Goal: Task Accomplishment & Management: Manage account settings

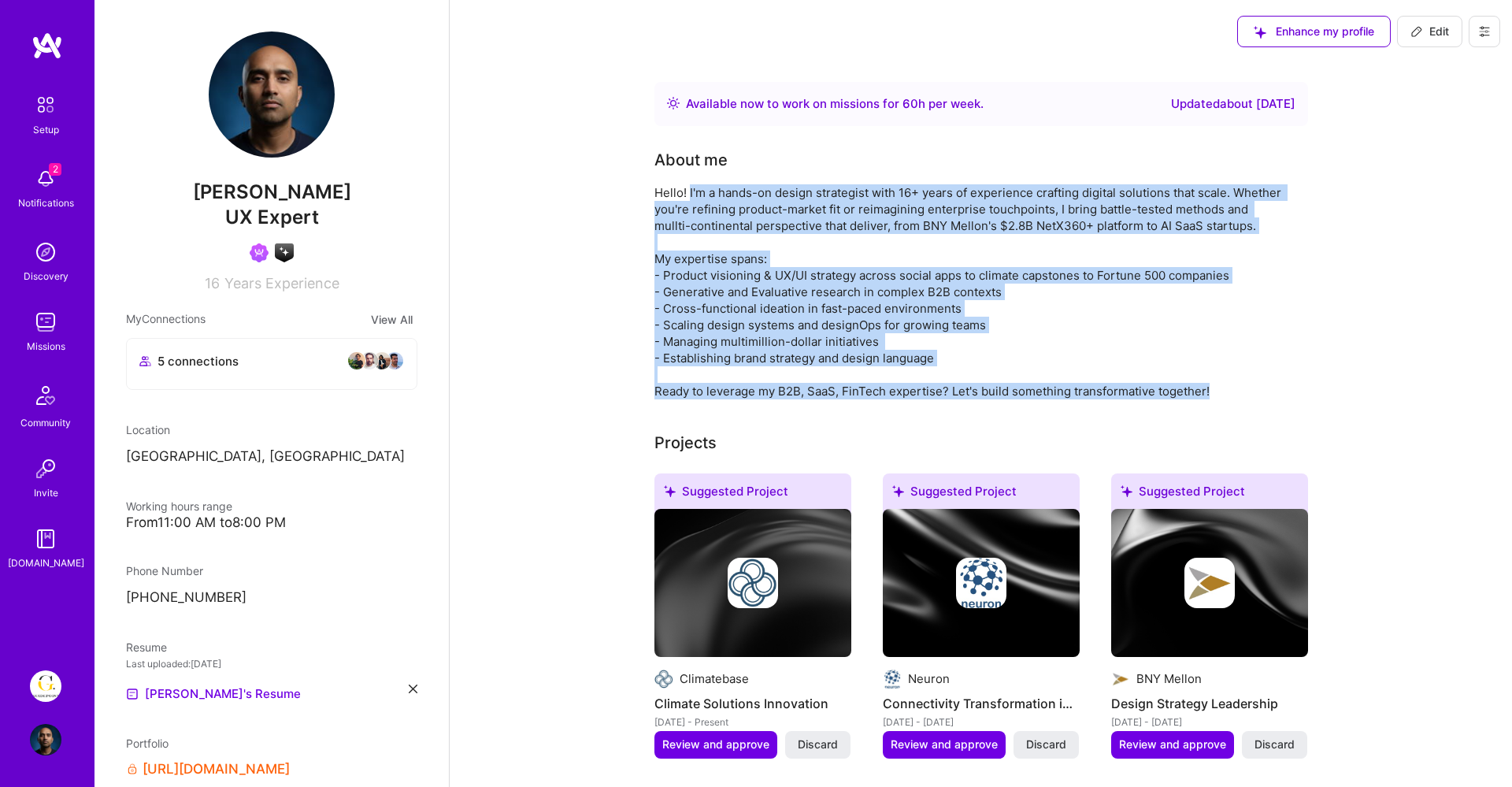
drag, startPoint x: 689, startPoint y: 190, endPoint x: 1274, endPoint y: 390, distance: 618.2
click at [1274, 390] on div "Hello! I'm a hands-on design strategist with 16+ years of experience crafting d…" at bounding box center [969, 292] width 630 height 215
copy div "I'm a hands-on design strategist with 16+ years of experience crafting digital …"
click at [736, 248] on div "Hello! I'm a hands-on design strategist with 16+ years of experience crafting d…" at bounding box center [969, 292] width 630 height 215
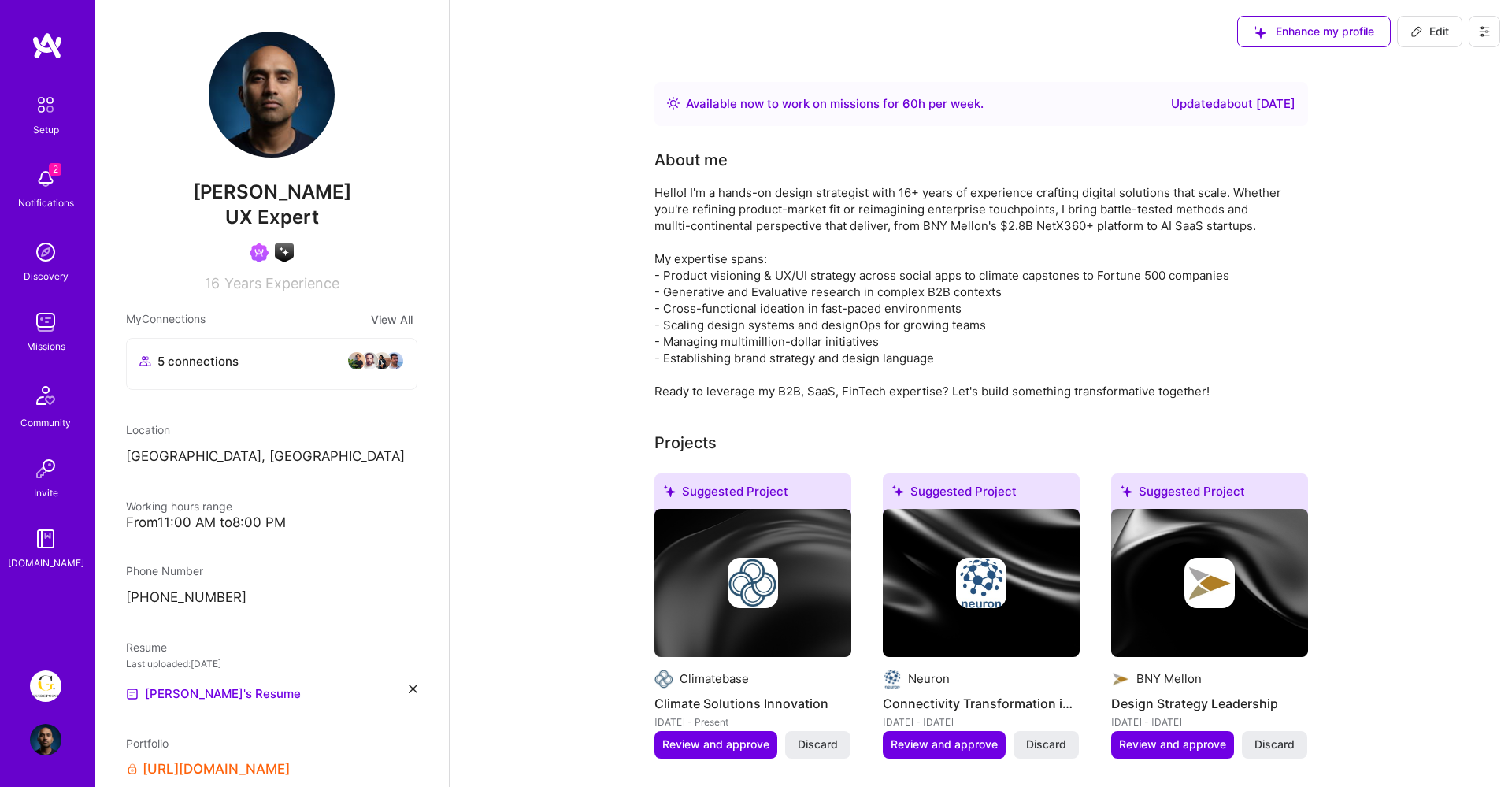
click at [1426, 32] on span "Edit" at bounding box center [1429, 31] width 38 height 15
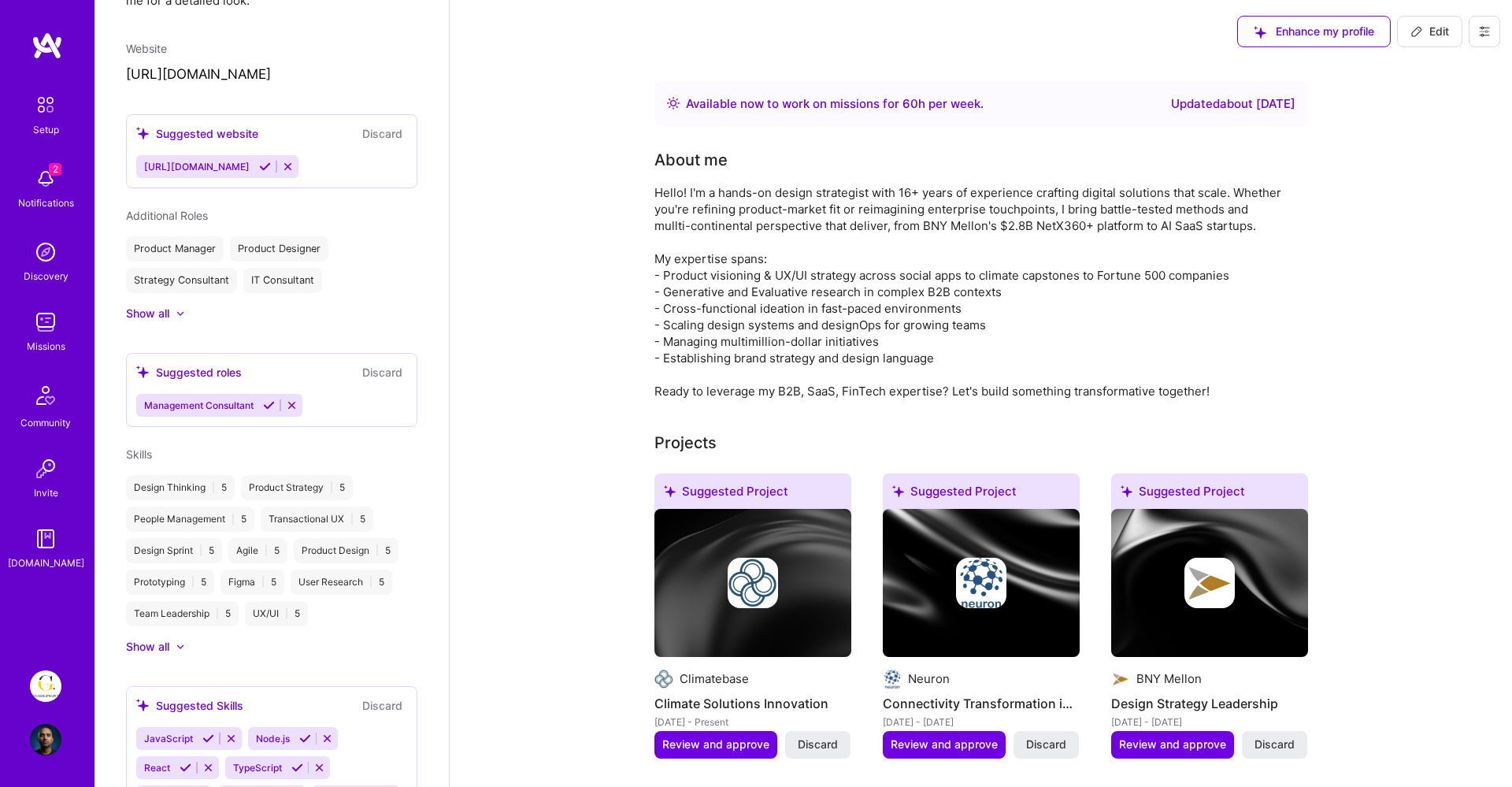
select select "SE"
select select "Right Now"
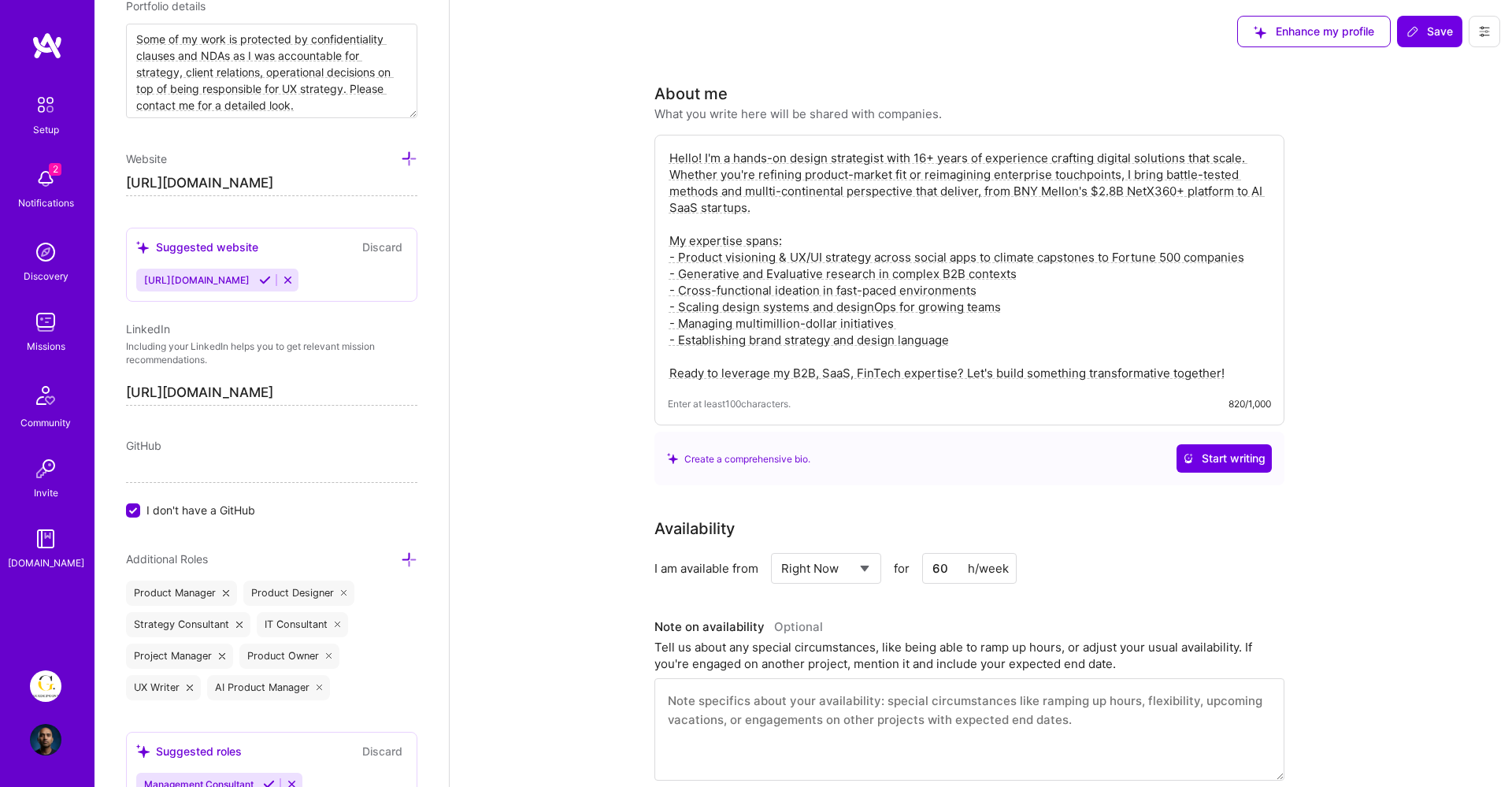
click at [764, 189] on textarea "Hello! I'm a hands-on design strategist with 16+ years of experience crafting d…" at bounding box center [969, 266] width 603 height 235
type textarea "Hello! I'm a hands-on design strategist with 16+ years of experience crafting d…"
click at [1421, 25] on span "Save" at bounding box center [1429, 31] width 46 height 15
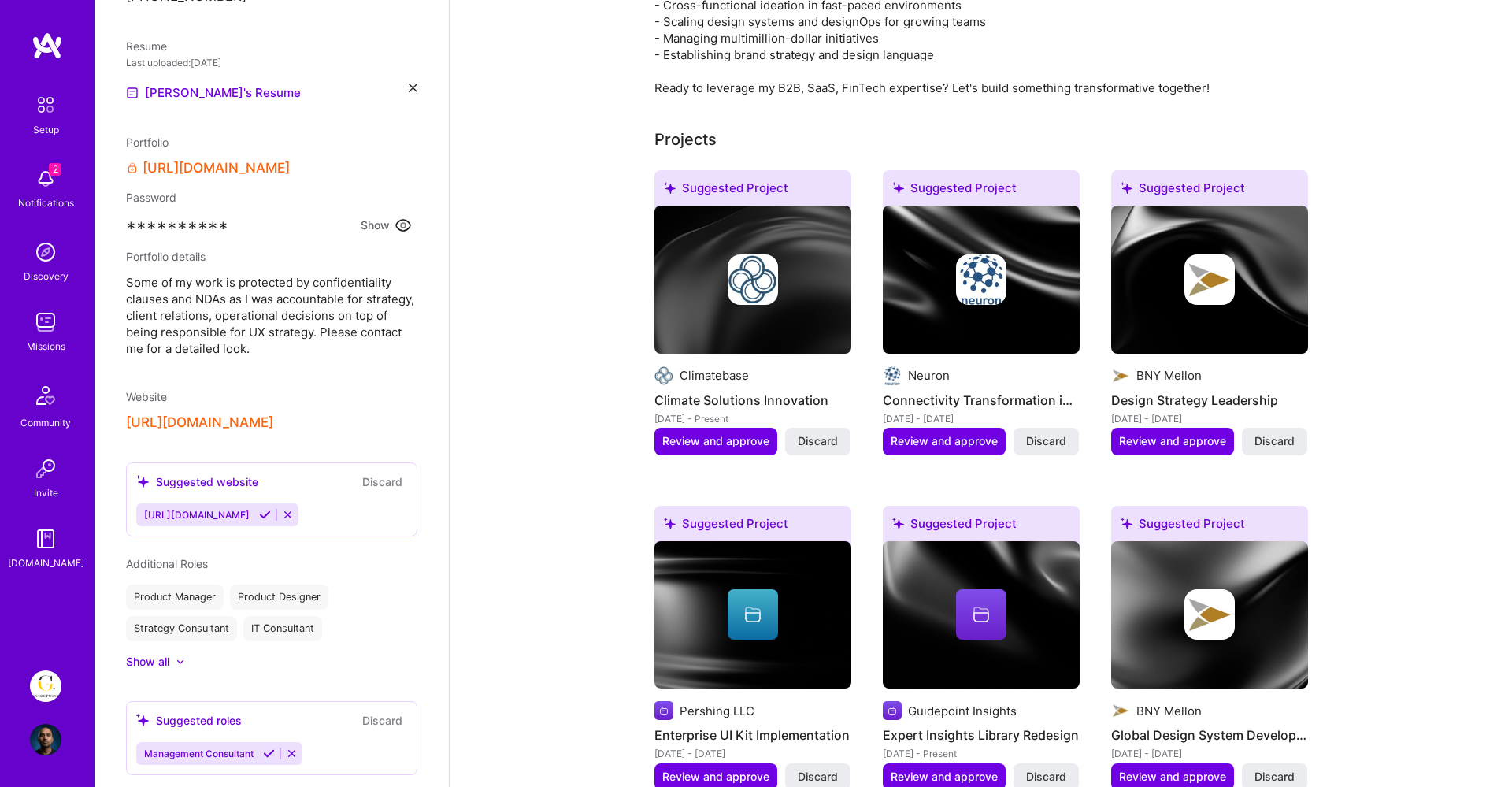
scroll to position [0, 0]
